Goal: Task Accomplishment & Management: Complete application form

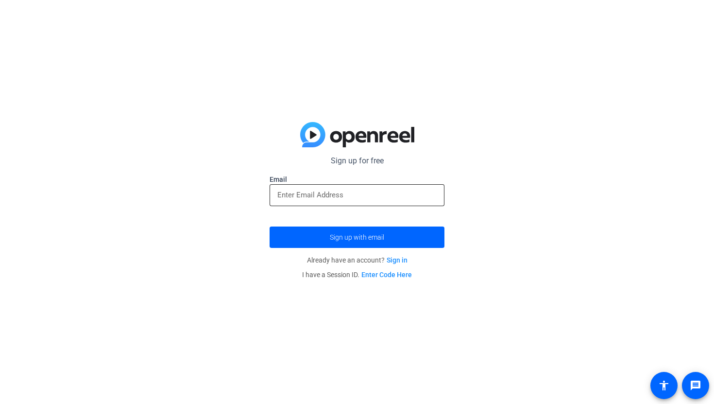
click at [379, 195] on input "email" at bounding box center [357, 195] width 159 height 12
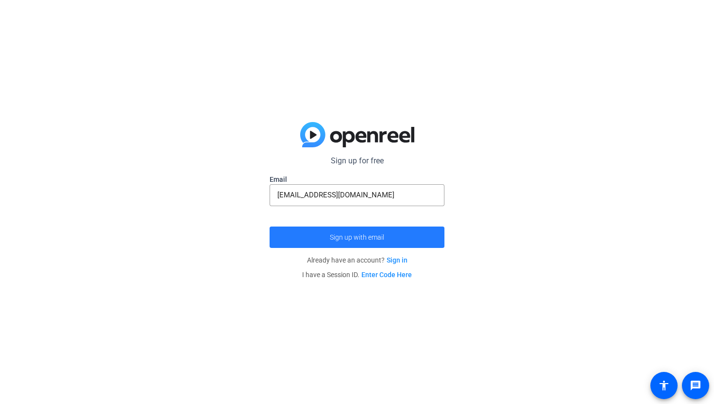
click at [388, 233] on span "submit" at bounding box center [357, 237] width 175 height 23
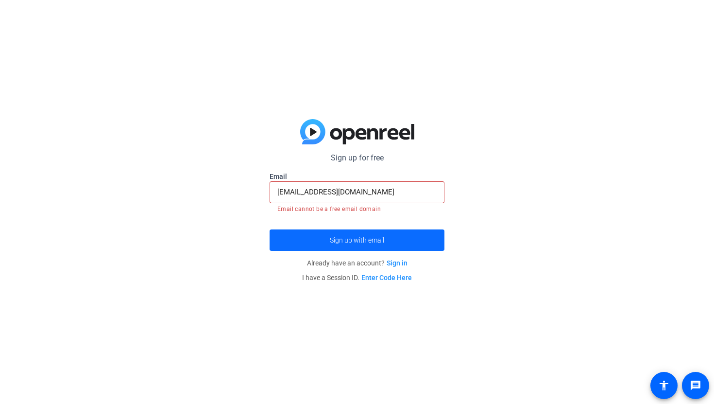
click at [370, 243] on span "submit" at bounding box center [357, 239] width 175 height 23
click at [417, 190] on input "[EMAIL_ADDRESS][DOMAIN_NAME]" at bounding box center [357, 192] width 159 height 12
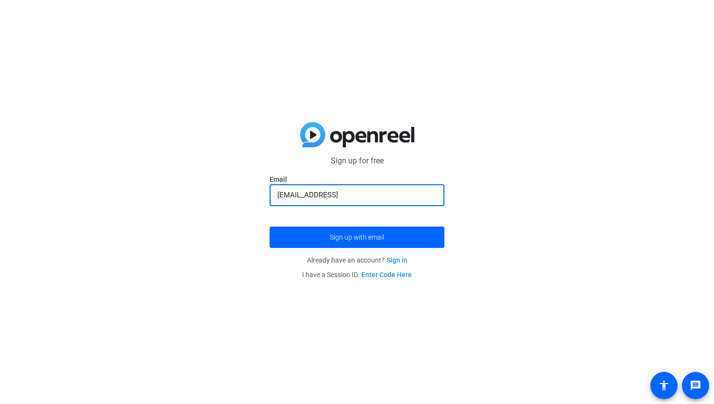
type input "[EMAIL_ADDRESS]"
click at [354, 194] on input "email" at bounding box center [357, 195] width 159 height 12
click at [362, 237] on span "Sign up with email" at bounding box center [357, 237] width 54 height 0
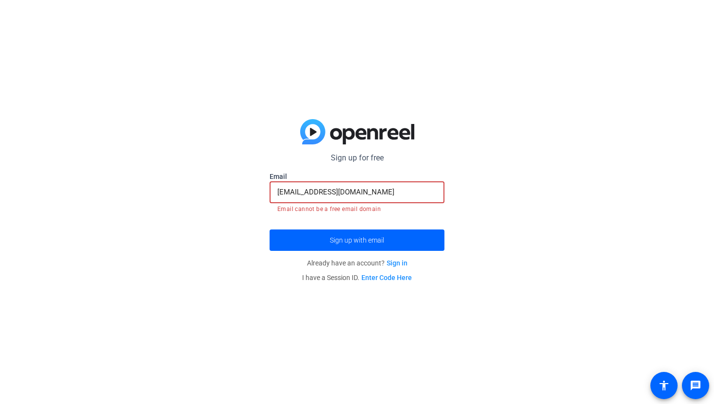
click at [387, 194] on input "[EMAIL_ADDRESS][DOMAIN_NAME]" at bounding box center [357, 192] width 159 height 12
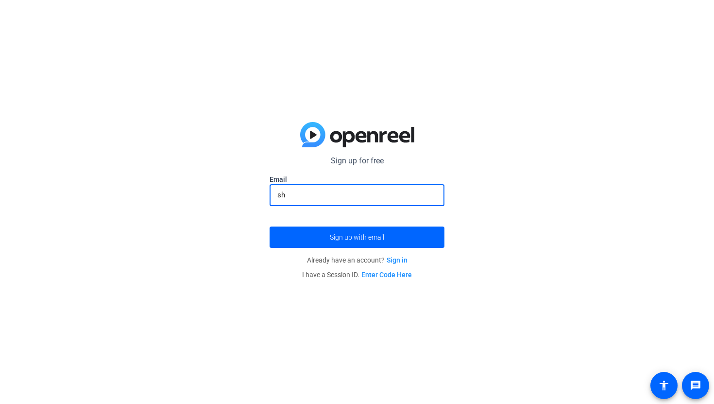
type input "s"
type input "[EMAIL_ADDRESS][DOMAIN_NAME]"
click at [270, 226] on button "Sign up with email" at bounding box center [357, 236] width 175 height 21
